Goal: Task Accomplishment & Management: Use online tool/utility

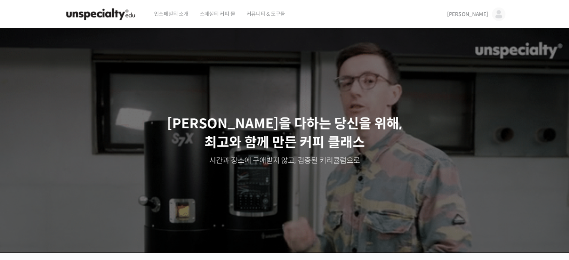
click at [502, 13] on img at bounding box center [498, 13] width 13 height 13
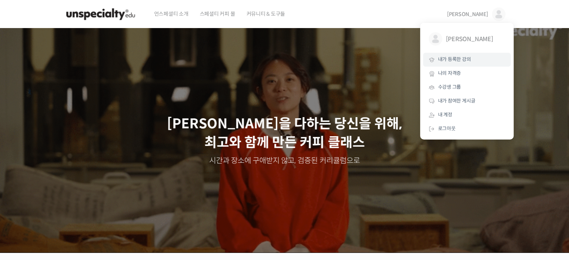
click at [487, 60] on link "내가 등록한 강의" at bounding box center [467, 60] width 88 height 14
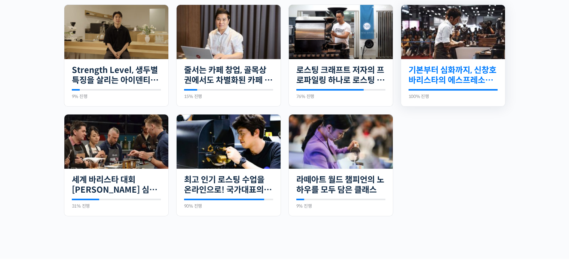
scroll to position [257, 0]
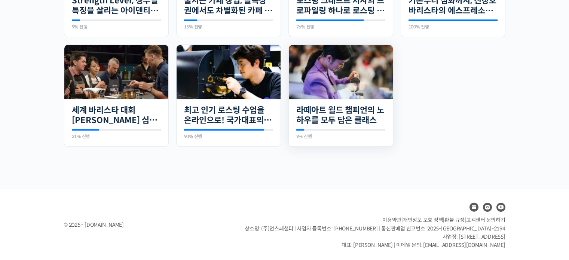
click at [370, 83] on img at bounding box center [341, 72] width 104 height 54
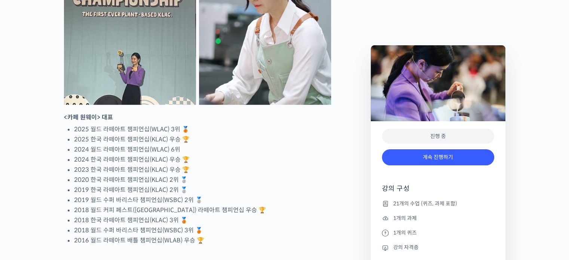
scroll to position [374, 0]
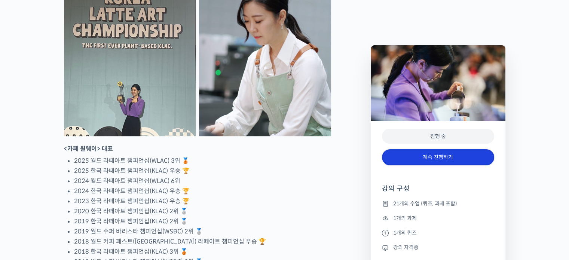
click at [442, 158] on link "계속 진행하기" at bounding box center [438, 157] width 112 height 16
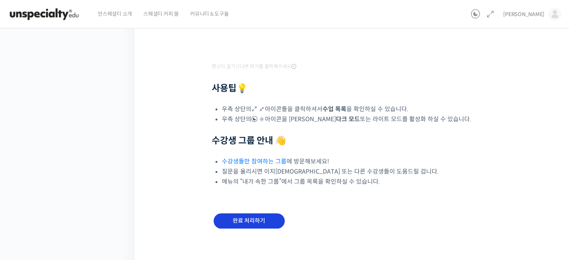
scroll to position [235, 0]
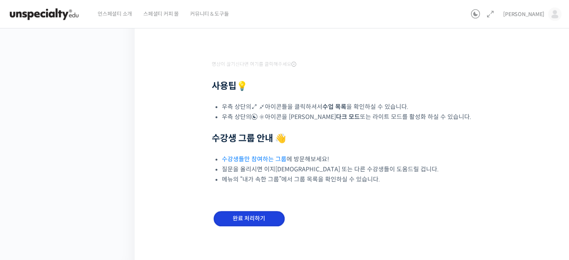
click at [260, 218] on input "완료 처리하기" at bounding box center [249, 218] width 71 height 15
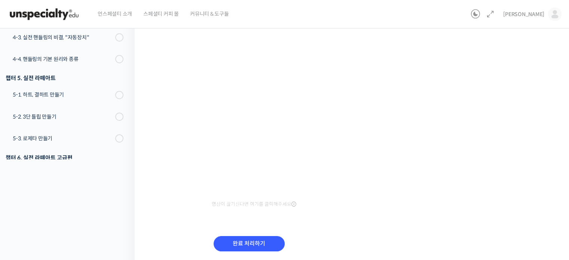
scroll to position [120, 0]
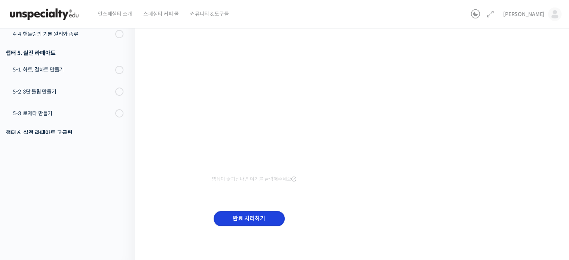
click at [254, 219] on input "완료 처리하기" at bounding box center [249, 218] width 71 height 15
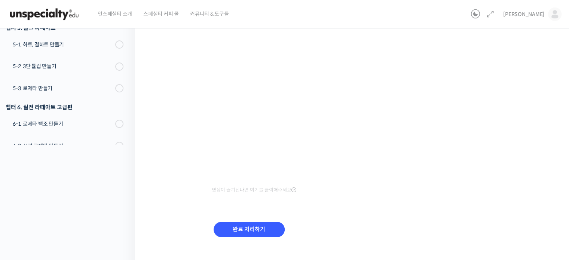
scroll to position [120, 0]
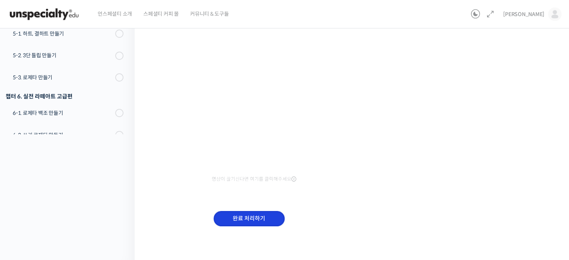
click at [233, 219] on input "완료 처리하기" at bounding box center [249, 218] width 71 height 15
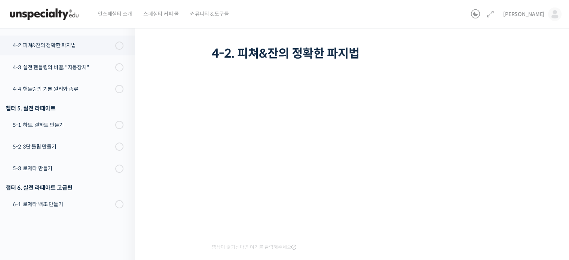
scroll to position [139, 0]
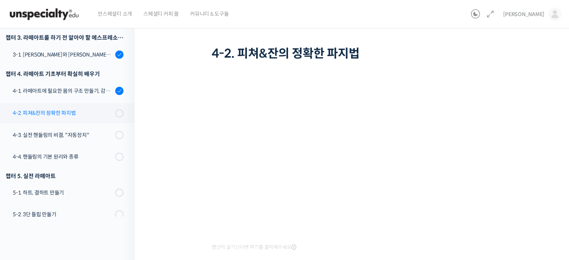
click at [82, 116] on div "4-2. 피쳐&잔의 정확한 파지법" at bounding box center [63, 113] width 100 height 8
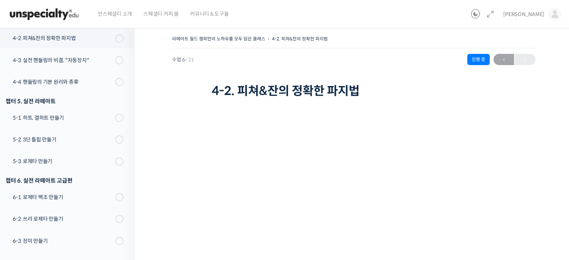
click at [31, 20] on img at bounding box center [43, 14] width 73 height 22
